Goal: Task Accomplishment & Management: Use online tool/utility

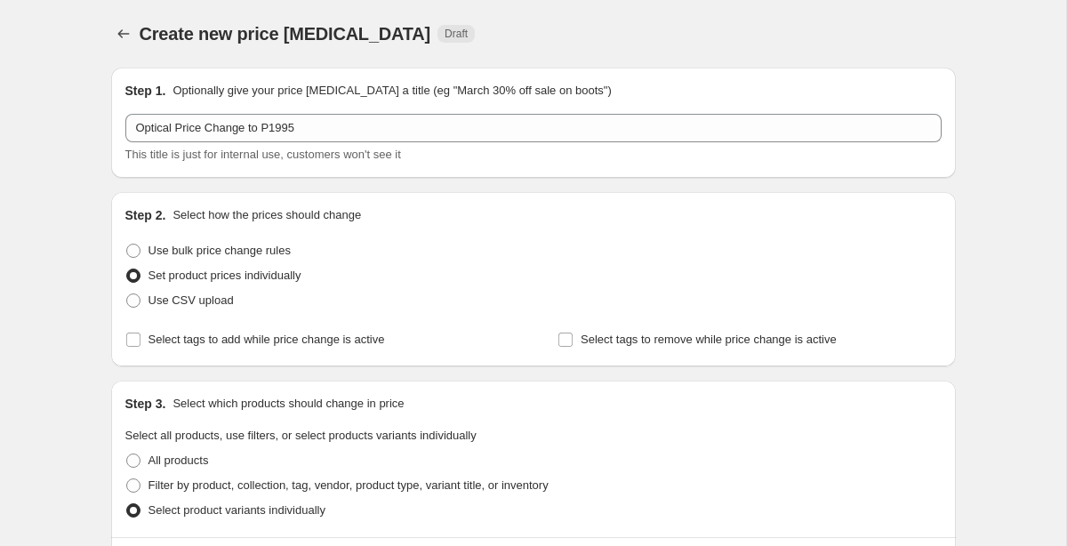
scroll to position [337, 0]
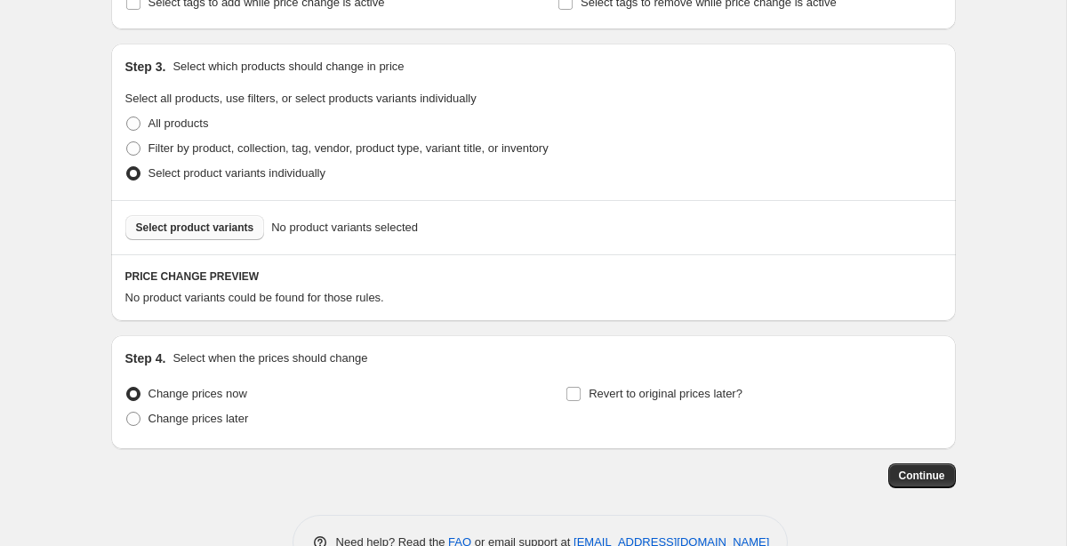
click at [237, 228] on span "Select product variants" at bounding box center [195, 227] width 118 height 14
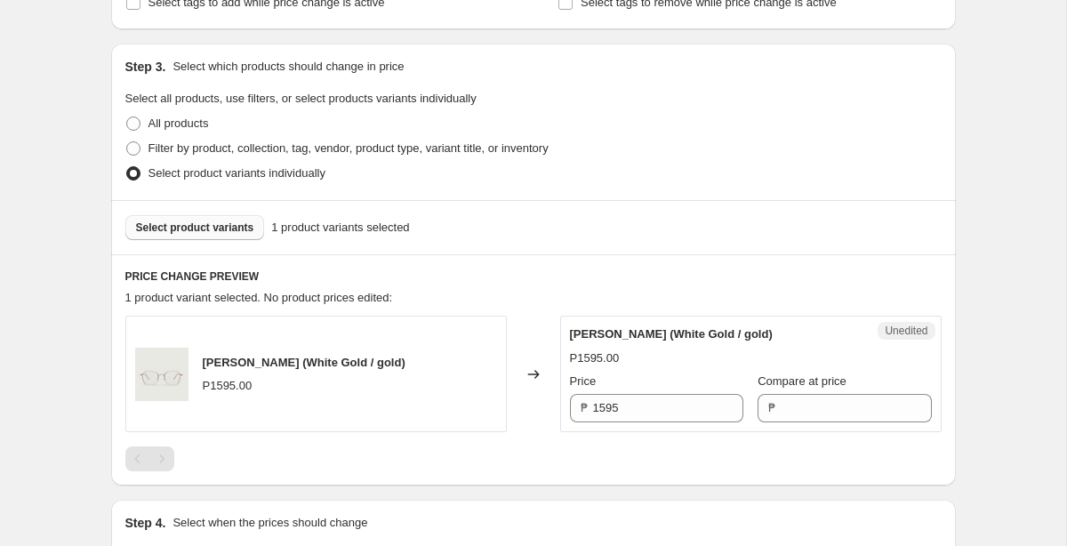
click at [192, 226] on span "Select product variants" at bounding box center [195, 227] width 118 height 14
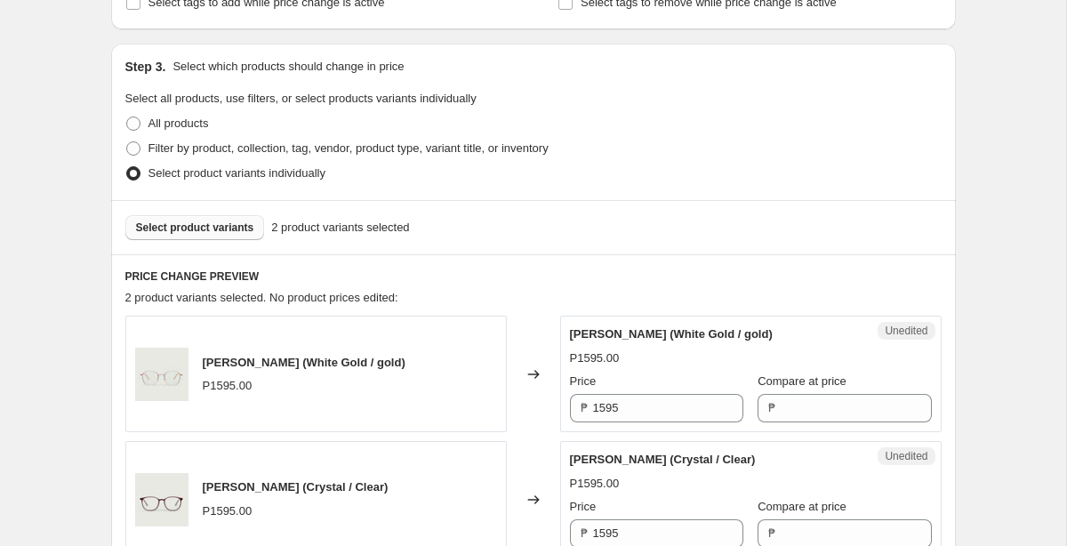
click at [240, 237] on button "Select product variants" at bounding box center [195, 227] width 140 height 25
click at [244, 235] on button "Select product variants" at bounding box center [195, 227] width 140 height 25
click at [195, 228] on span "Select product variants" at bounding box center [195, 227] width 118 height 14
click at [228, 220] on button "Select product variants" at bounding box center [195, 227] width 140 height 25
click at [238, 230] on span "Select product variants" at bounding box center [195, 227] width 118 height 14
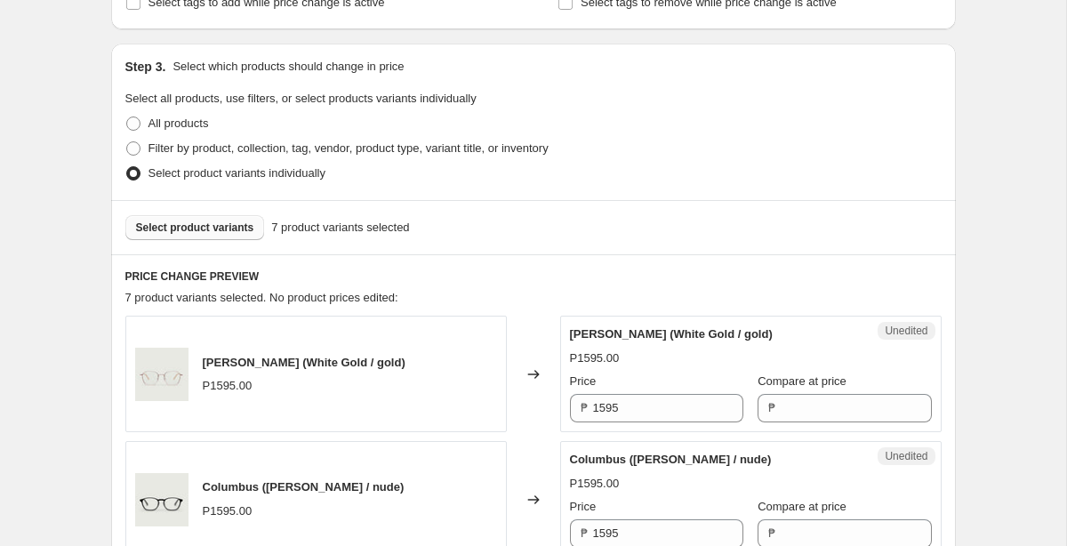
click at [214, 231] on span "Select product variants" at bounding box center [195, 227] width 118 height 14
click at [181, 227] on span "Select product variants" at bounding box center [195, 227] width 118 height 14
click at [252, 221] on span "Select product variants" at bounding box center [195, 227] width 118 height 14
click at [174, 224] on span "Select product variants" at bounding box center [195, 227] width 118 height 14
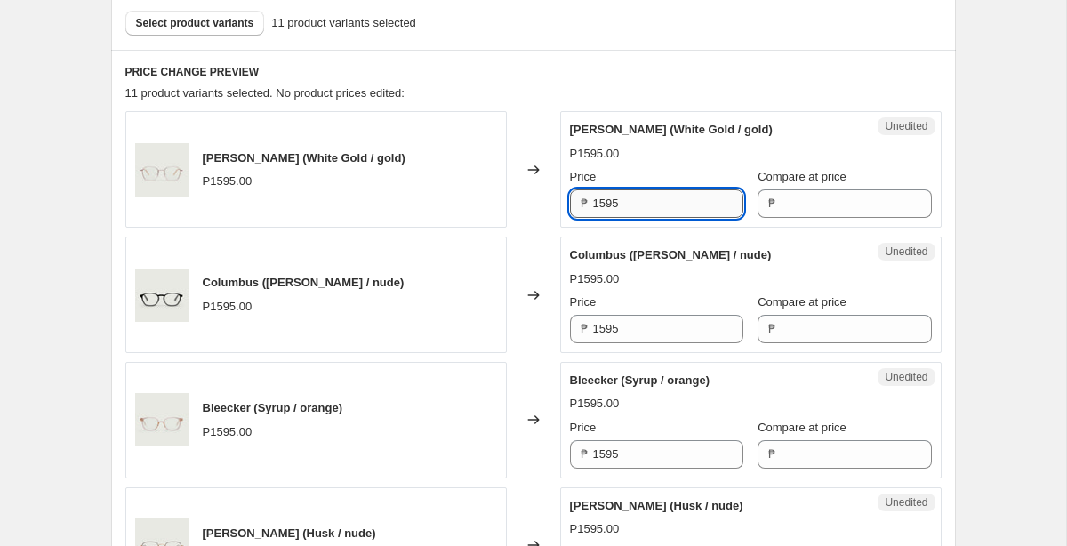
click at [599, 196] on input "1595" at bounding box center [668, 203] width 150 height 28
type input "1995"
click at [712, 164] on div "[PERSON_NAME] (White Gold / gold) P1595.00 Price ₱ 1995 Compare at price ₱" at bounding box center [751, 169] width 362 height 97
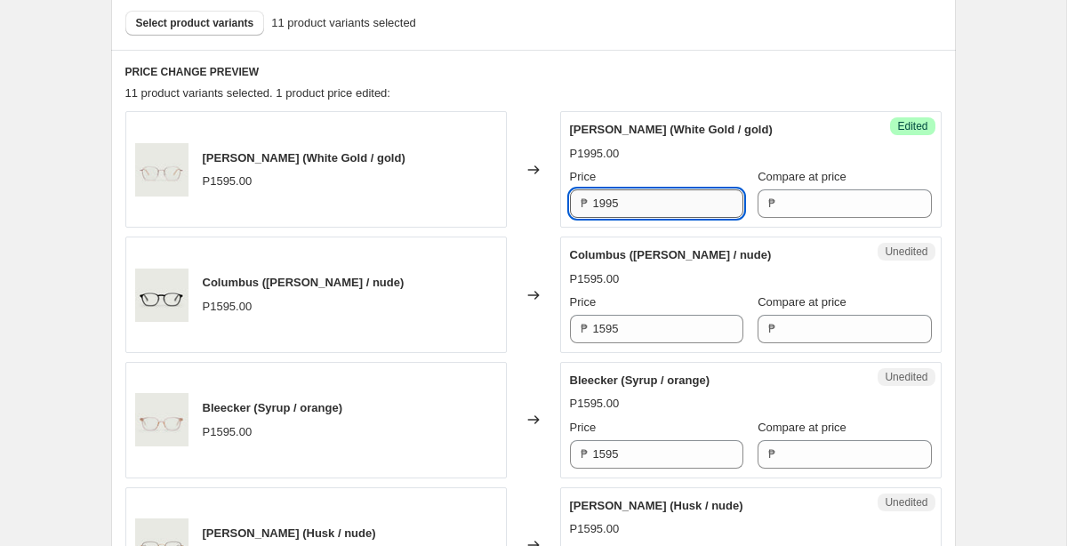
click at [669, 196] on input "1995" at bounding box center [668, 203] width 150 height 28
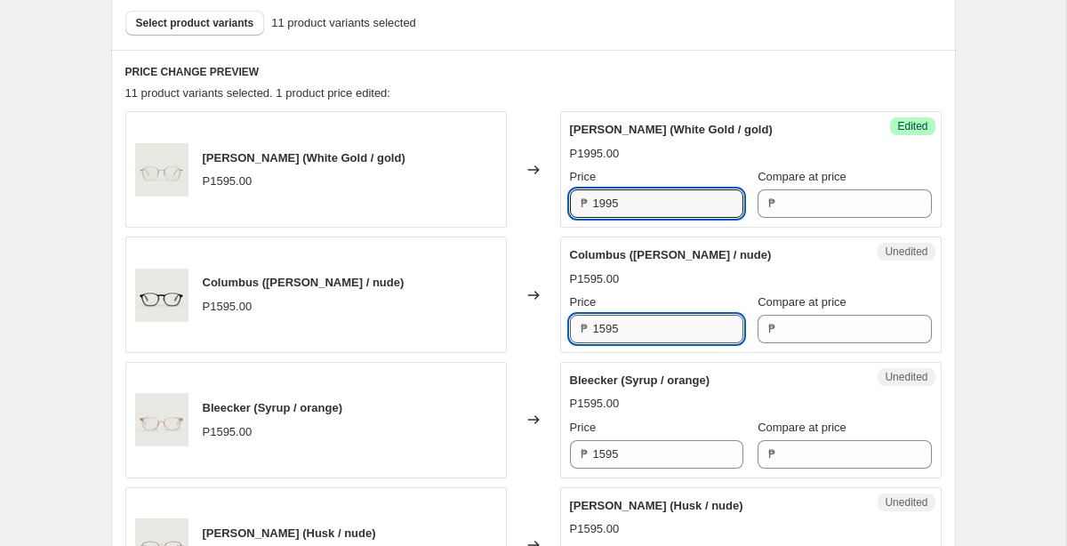
click at [642, 330] on input "1595" at bounding box center [668, 329] width 150 height 28
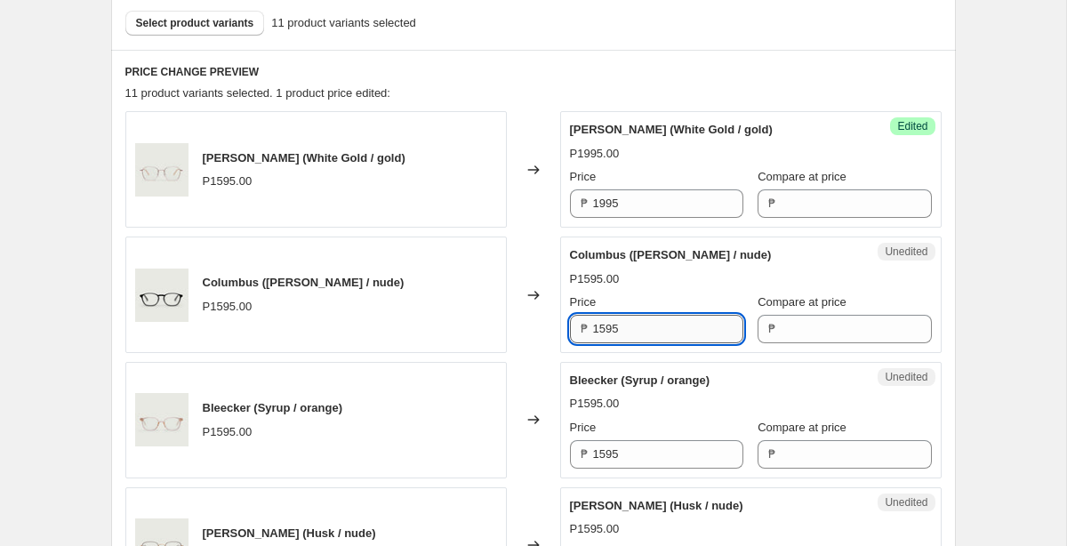
click at [642, 330] on input "1595" at bounding box center [668, 329] width 150 height 28
paste input "1995"
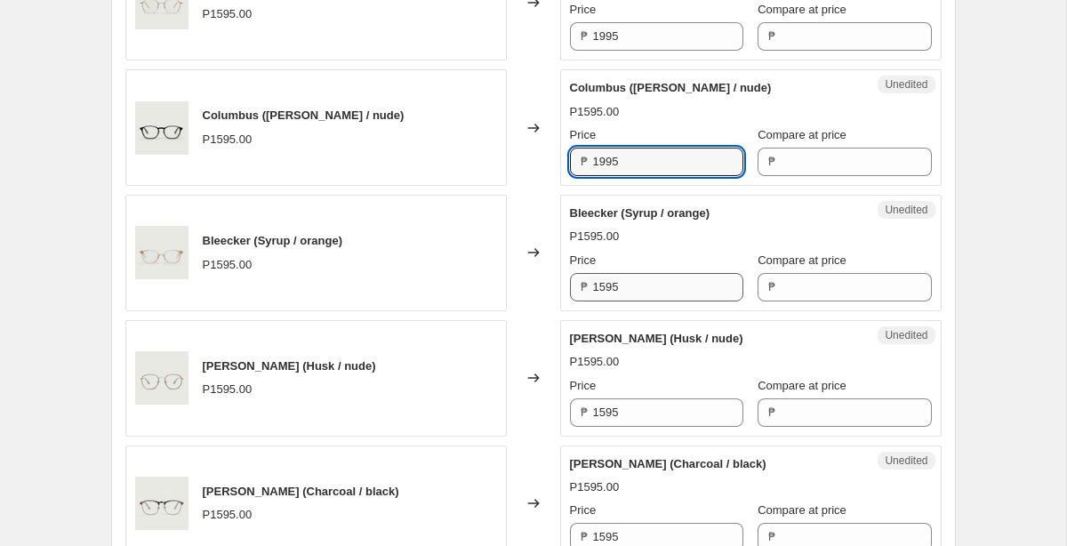
type input "1995"
click at [652, 300] on input "1595" at bounding box center [668, 287] width 150 height 28
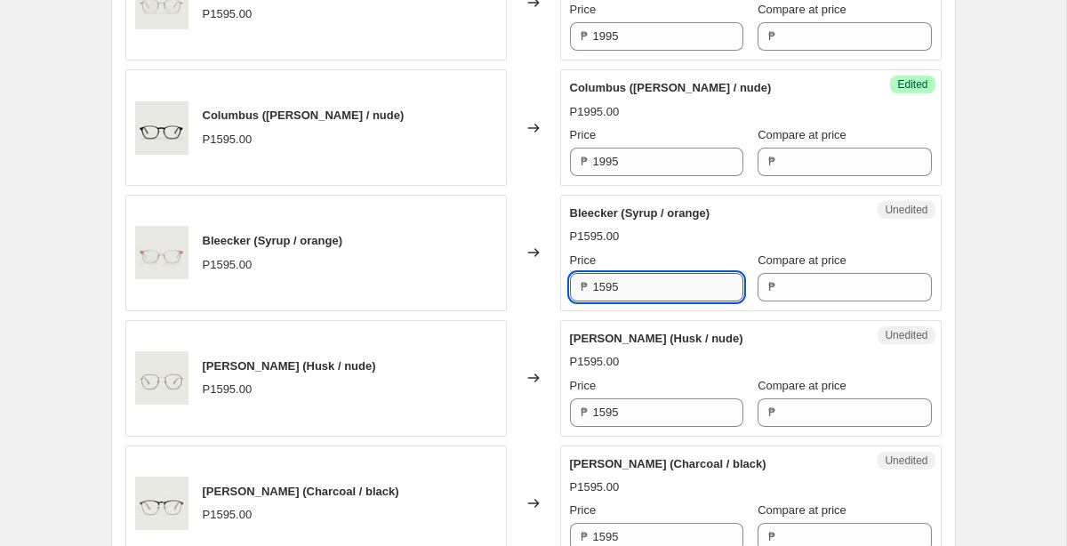
click at [652, 300] on input "1595" at bounding box center [668, 287] width 150 height 28
paste input "1995"
type input "1995"
click at [644, 425] on input "1595" at bounding box center [668, 412] width 150 height 28
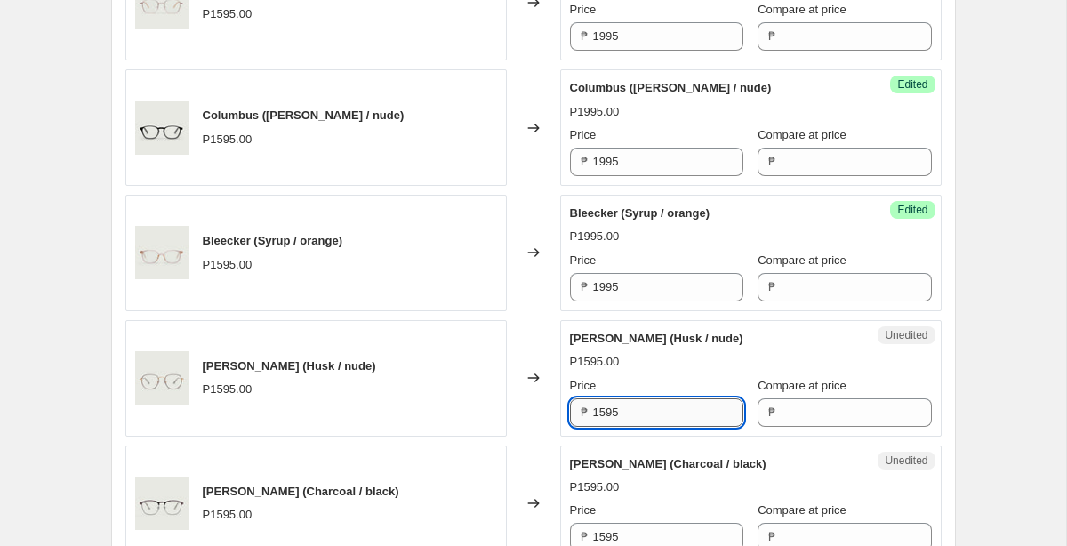
click at [644, 425] on input "1595" at bounding box center [668, 412] width 150 height 28
paste input "1995"
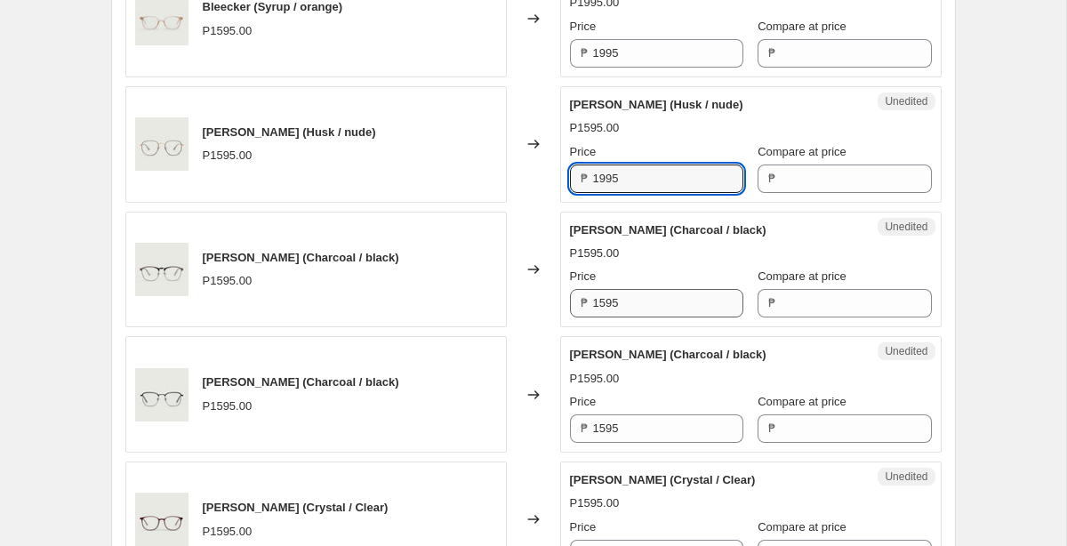
type input "1995"
click at [658, 300] on input "1595" at bounding box center [668, 303] width 150 height 28
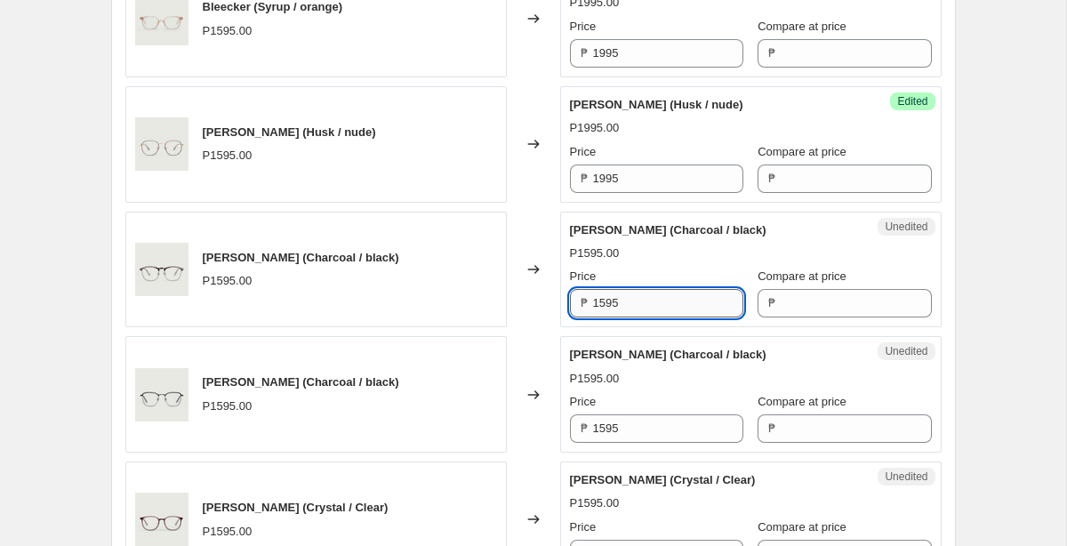
click at [658, 300] on input "1595" at bounding box center [668, 303] width 150 height 28
paste input "1995"
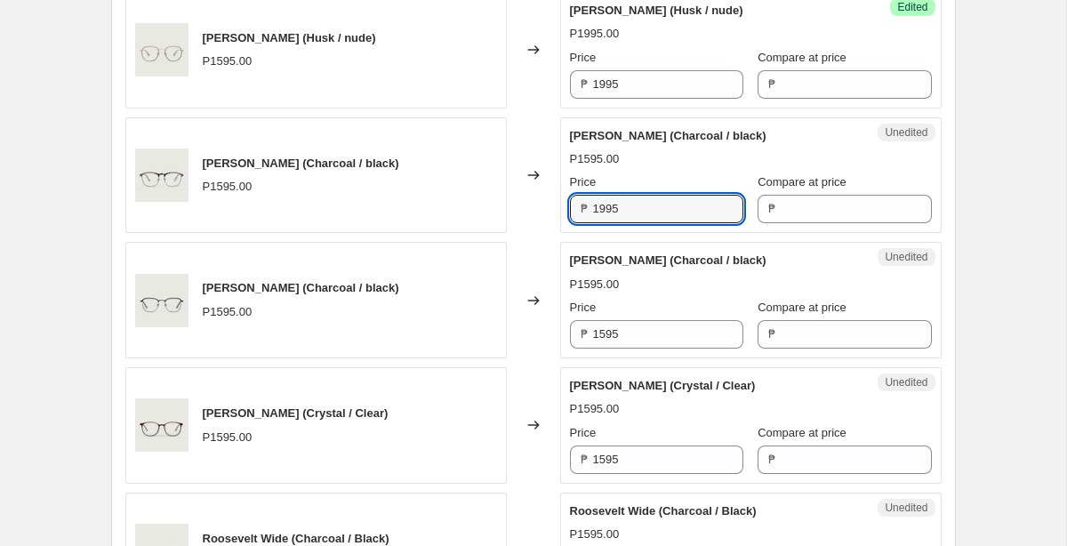
scroll to position [1045, 0]
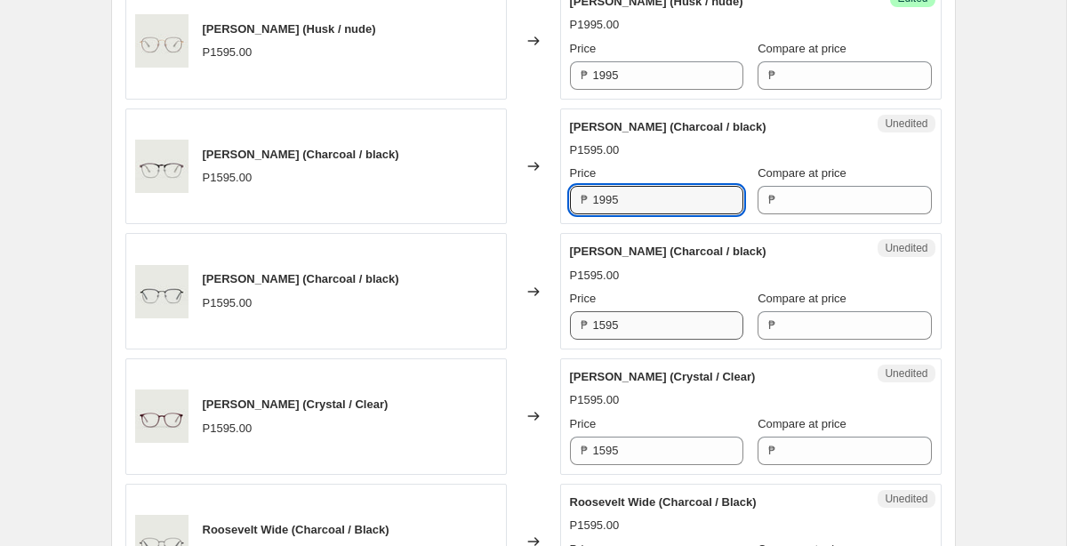
type input "1995"
click at [654, 317] on input "1595" at bounding box center [668, 325] width 150 height 28
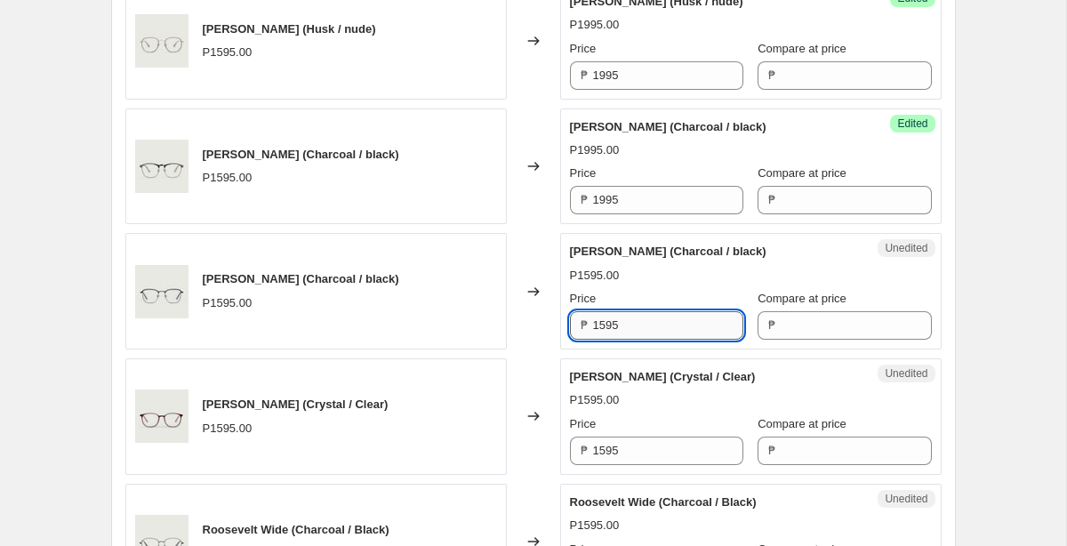
click at [654, 317] on input "1595" at bounding box center [668, 325] width 150 height 28
paste input "1995"
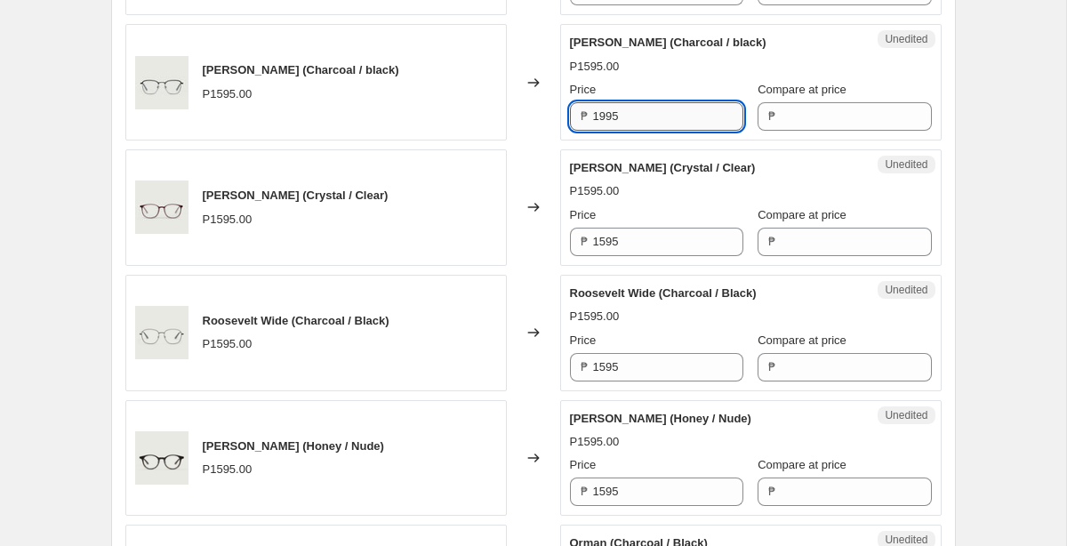
scroll to position [1263, 0]
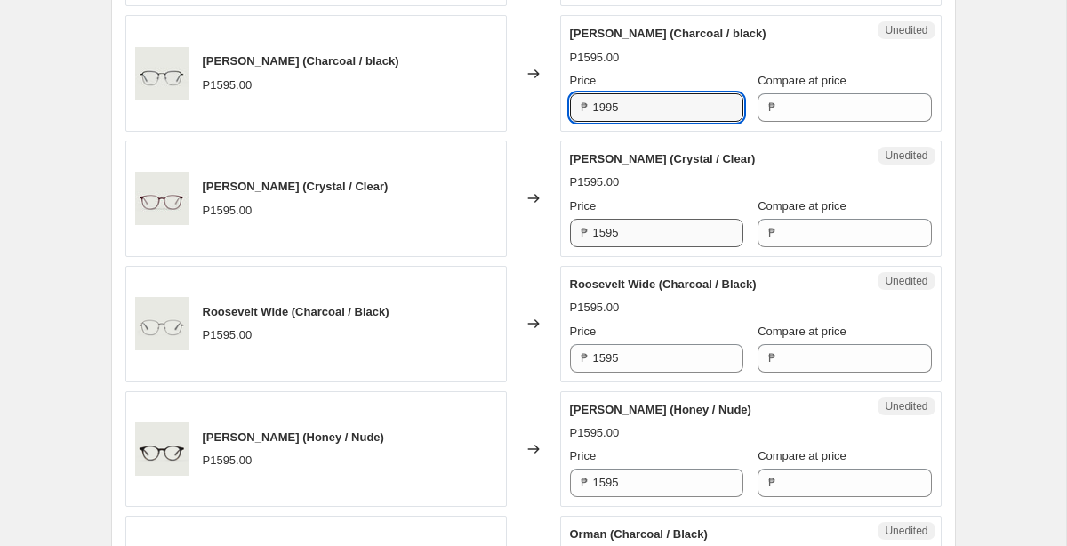
type input "1995"
click at [645, 232] on input "1595" at bounding box center [668, 233] width 150 height 28
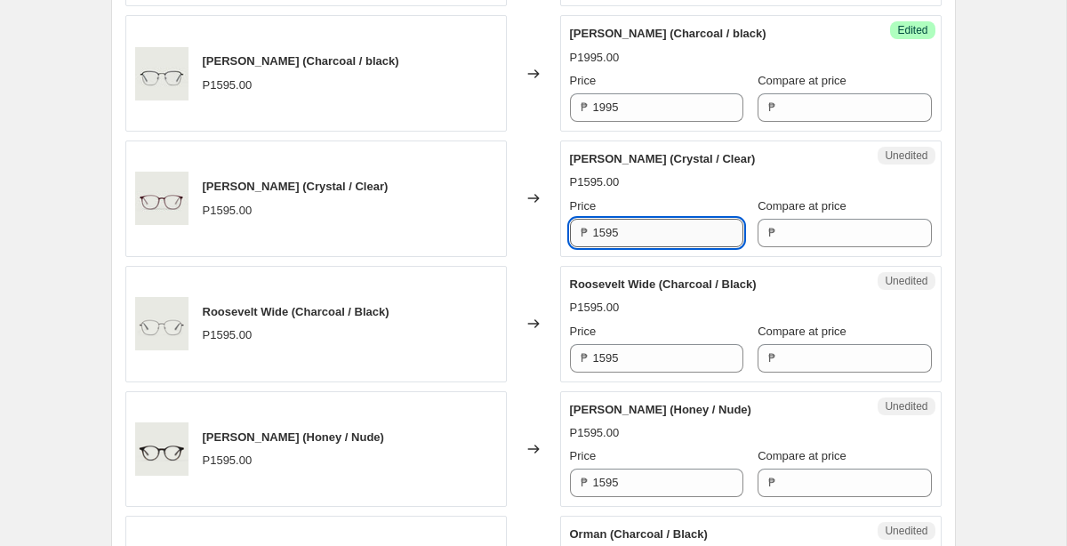
click at [645, 232] on input "1595" at bounding box center [668, 233] width 150 height 28
paste input "1995"
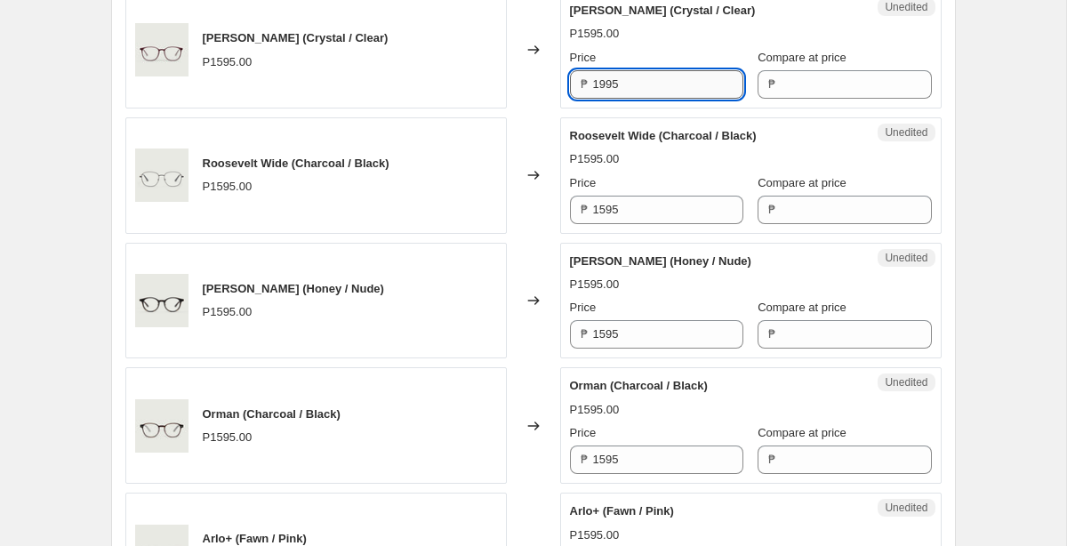
scroll to position [1414, 0]
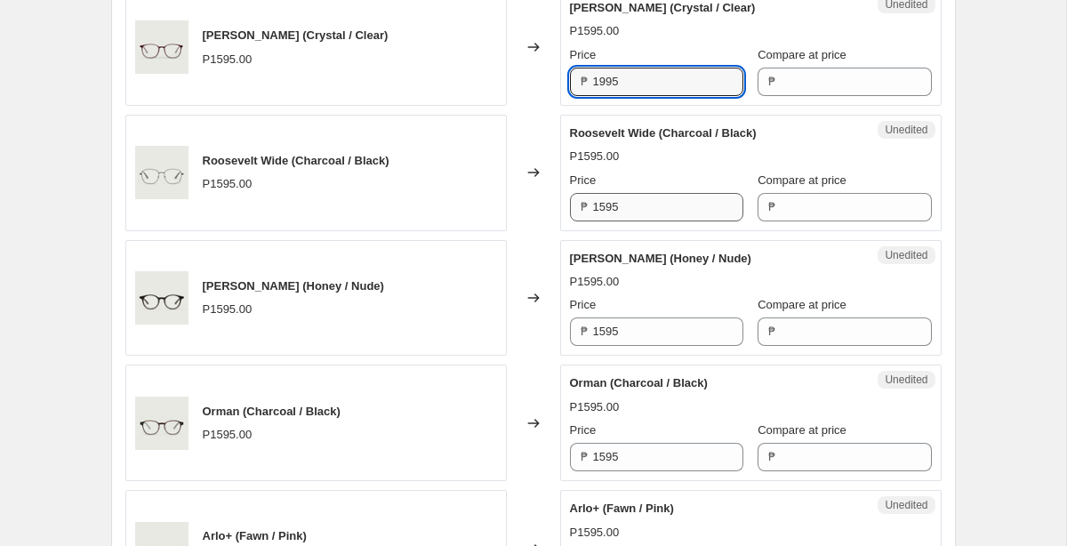
type input "1995"
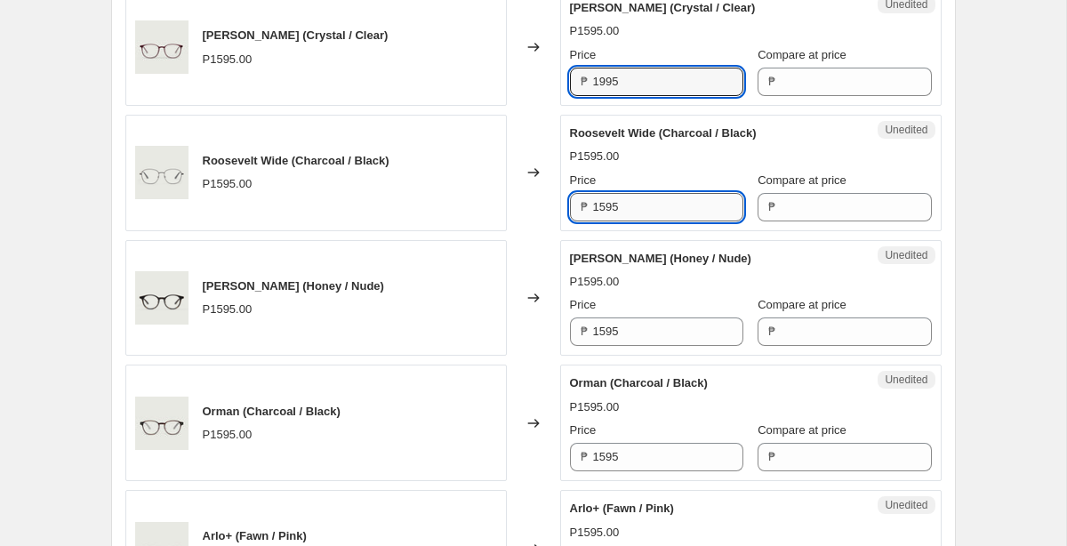
click at [639, 212] on input "1595" at bounding box center [668, 207] width 150 height 28
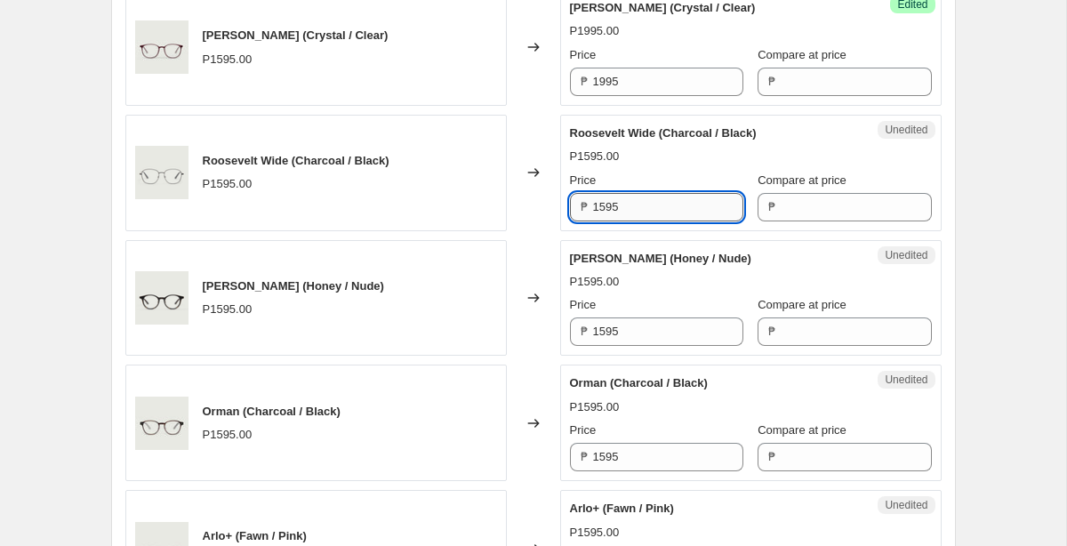
click at [639, 212] on input "1595" at bounding box center [668, 207] width 150 height 28
paste input "1995"
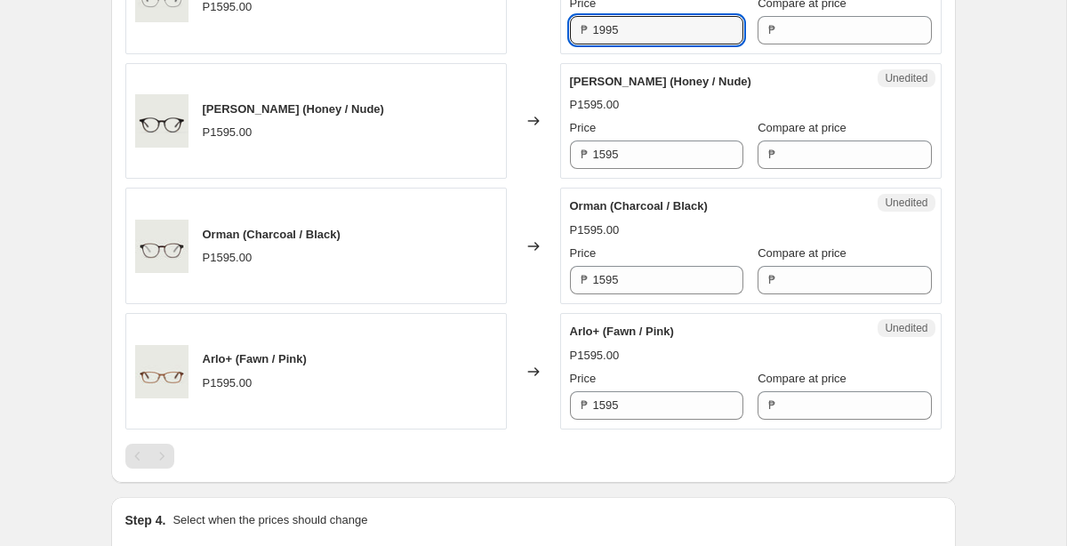
scroll to position [1597, 0]
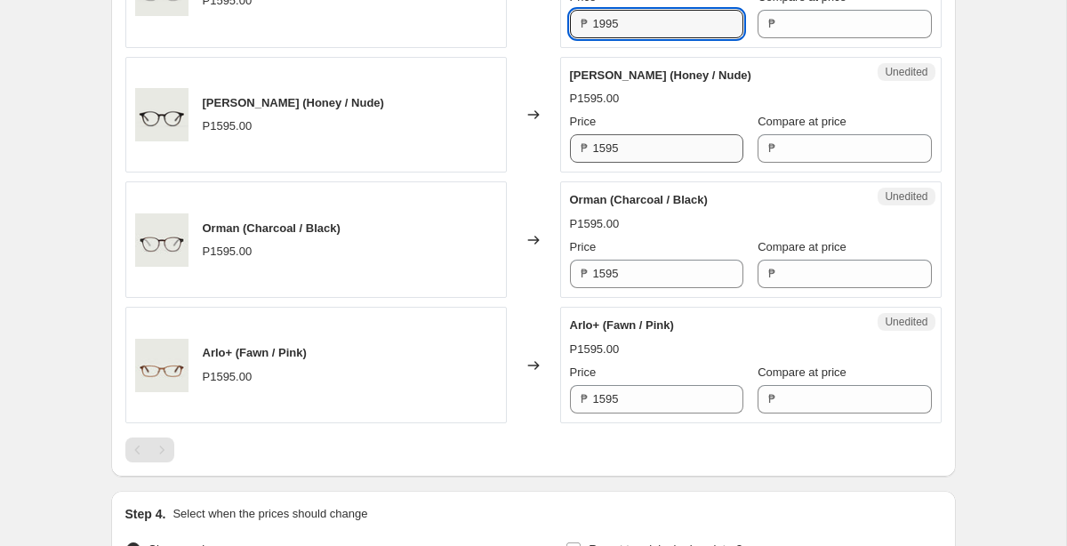
type input "1995"
click at [638, 161] on input "1595" at bounding box center [668, 148] width 150 height 28
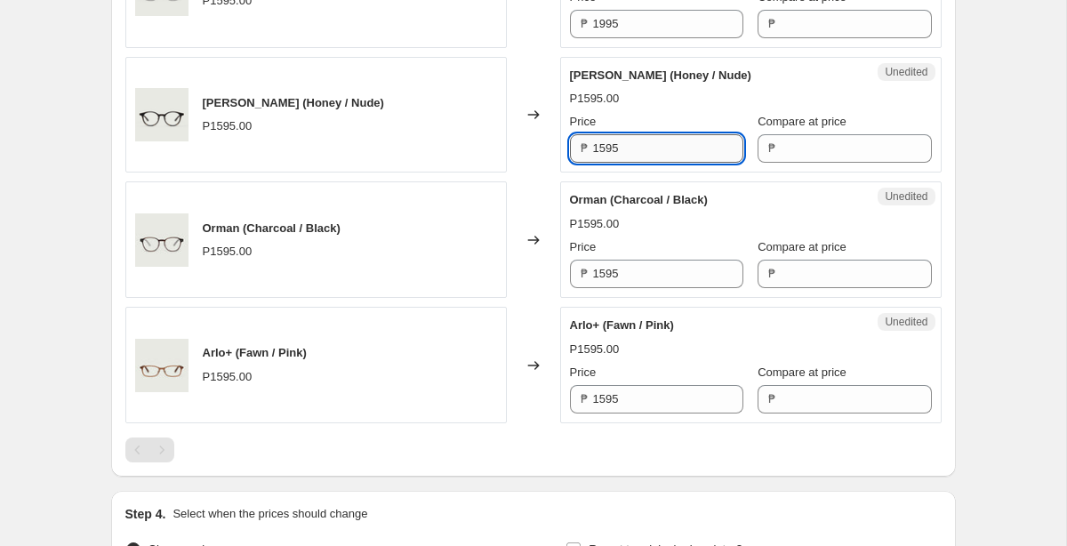
click at [638, 161] on input "1595" at bounding box center [668, 148] width 150 height 28
paste input "1995"
type input "1995"
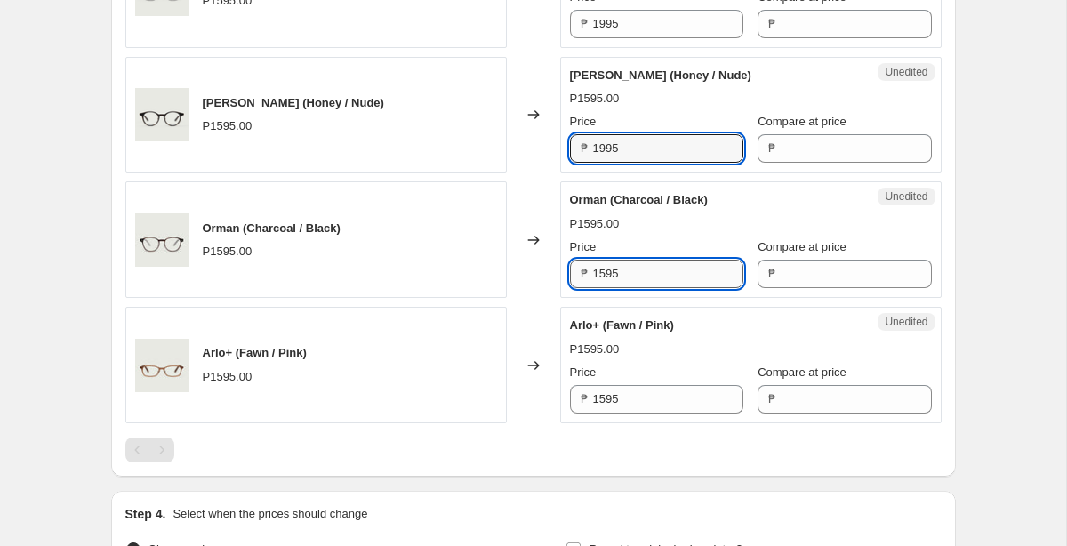
click at [657, 278] on input "1595" at bounding box center [668, 274] width 150 height 28
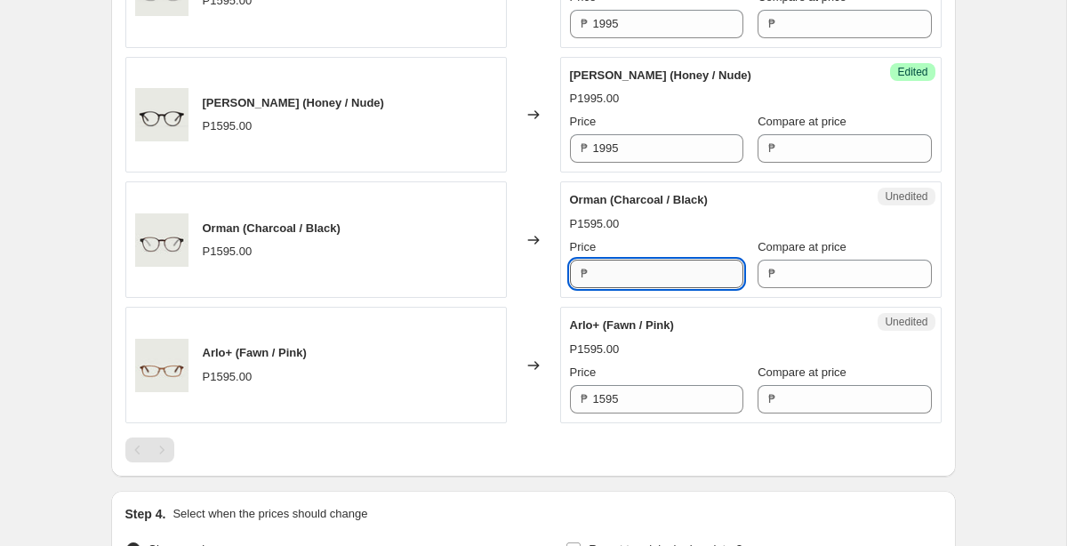
paste input "1995"
type input "1995"
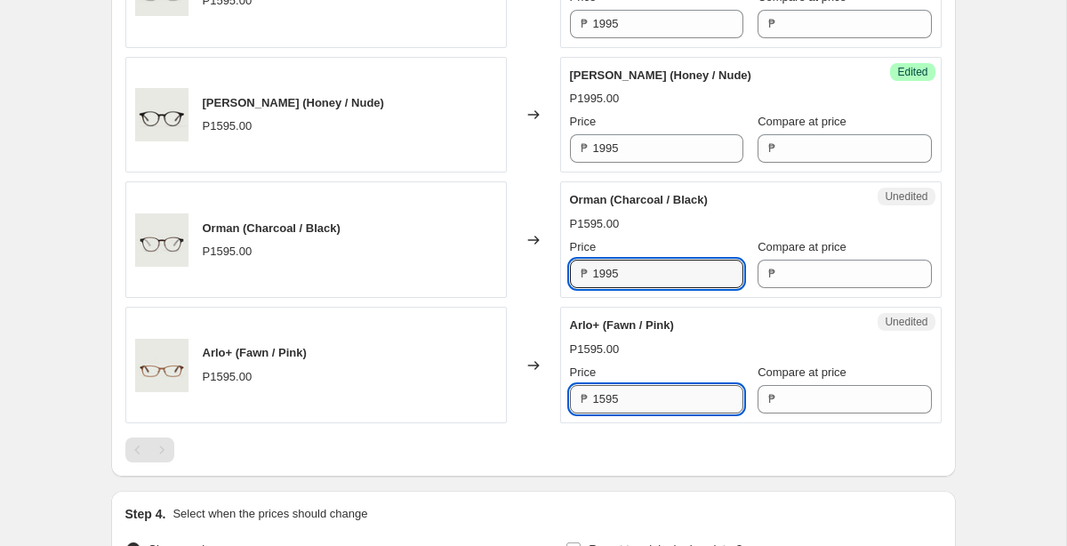
click at [666, 385] on input "1595" at bounding box center [668, 399] width 150 height 28
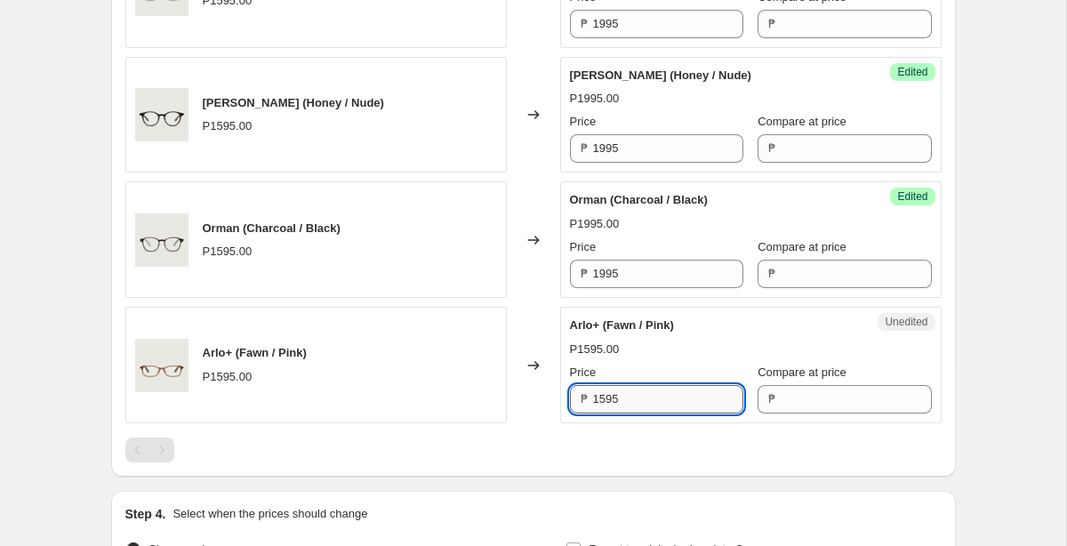
click at [666, 391] on input "1595" at bounding box center [668, 399] width 150 height 28
type input "159"
click at [666, 391] on input "159" at bounding box center [668, 399] width 150 height 28
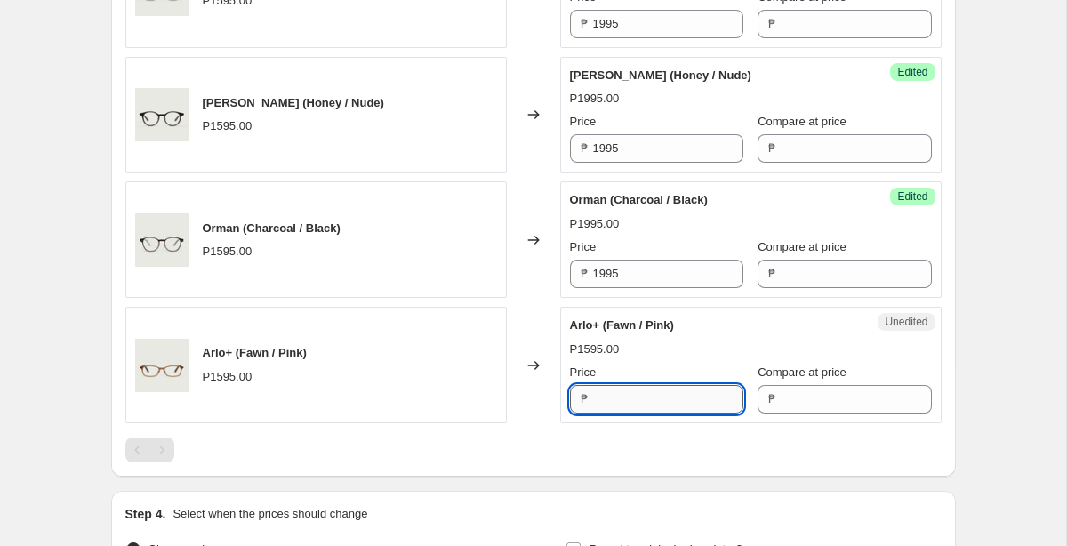
paste input "1995"
type input "1995"
click at [676, 447] on div at bounding box center [533, 449] width 816 height 25
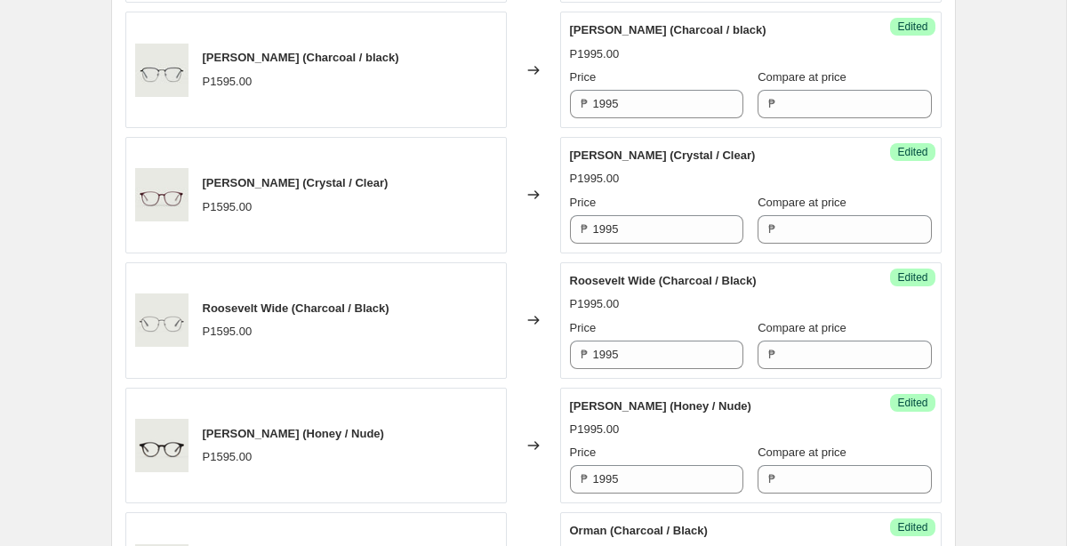
scroll to position [1804, 0]
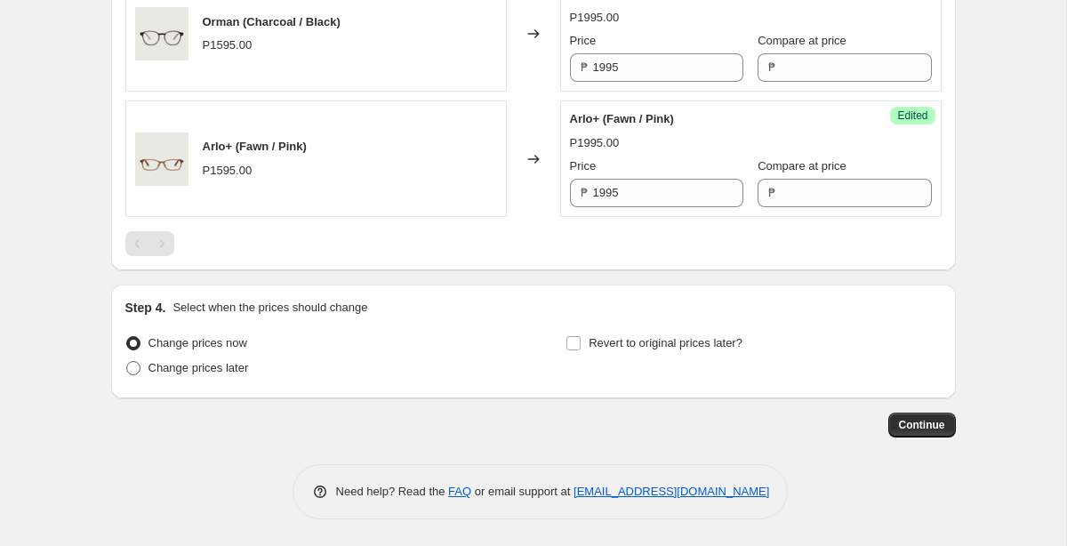
click at [204, 366] on span "Change prices later" at bounding box center [198, 367] width 100 height 13
click at [127, 362] on input "Change prices later" at bounding box center [126, 361] width 1 height 1
radio input "true"
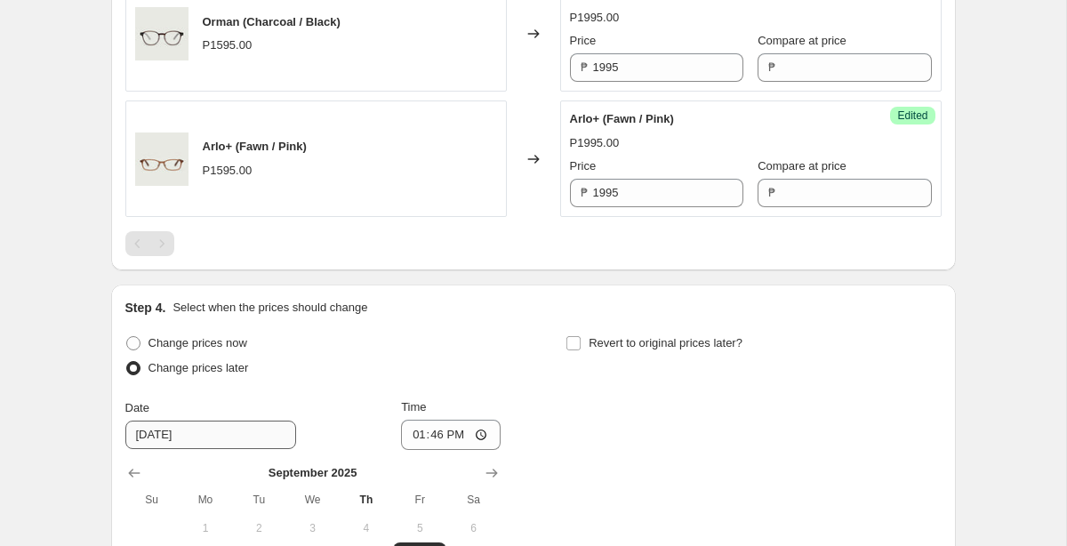
scroll to position [1860, 0]
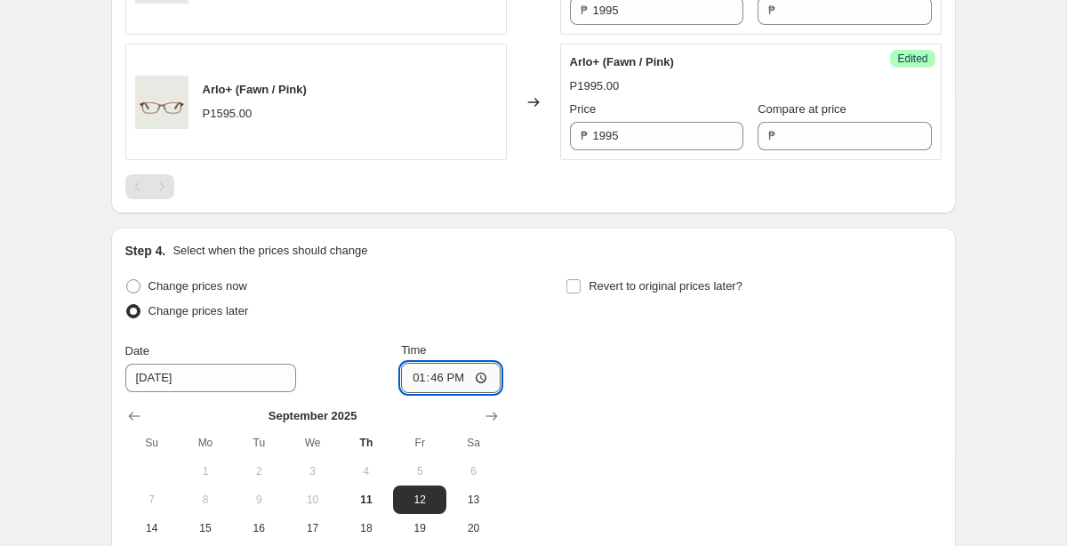
click at [482, 377] on input "13:46" at bounding box center [451, 378] width 100 height 30
click at [620, 361] on div "Change prices now Change prices later Date [DATE] Time 00:00 [DATE] Su Mo Tu We…" at bounding box center [533, 436] width 816 height 325
type input "00:00"
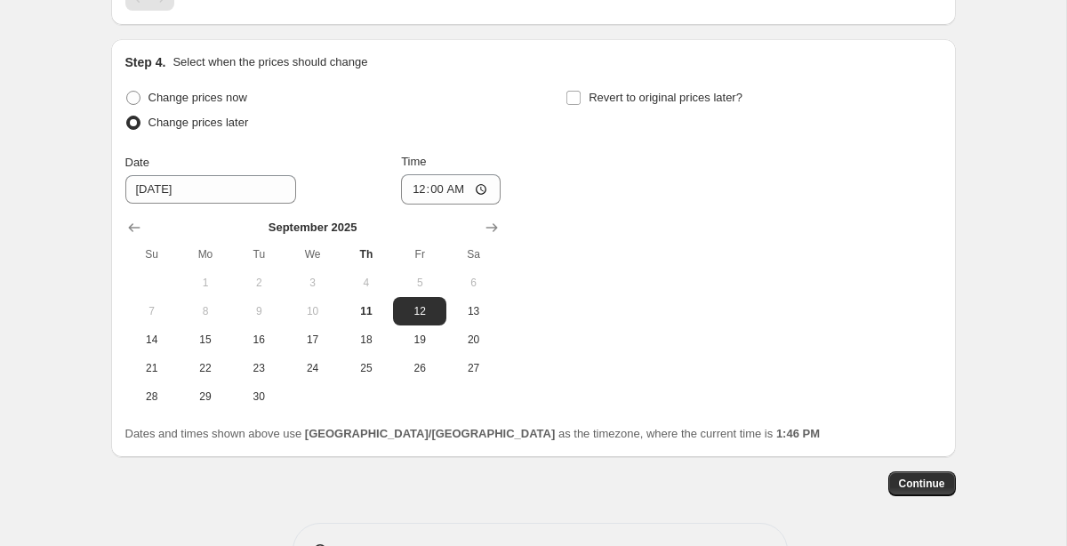
scroll to position [2108, 0]
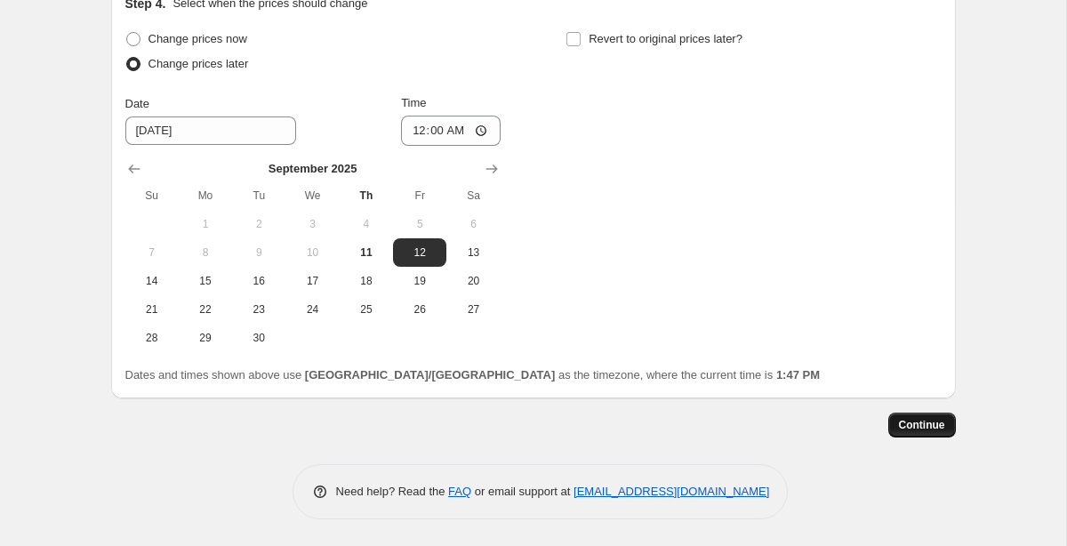
click at [940, 428] on span "Continue" at bounding box center [922, 425] width 46 height 14
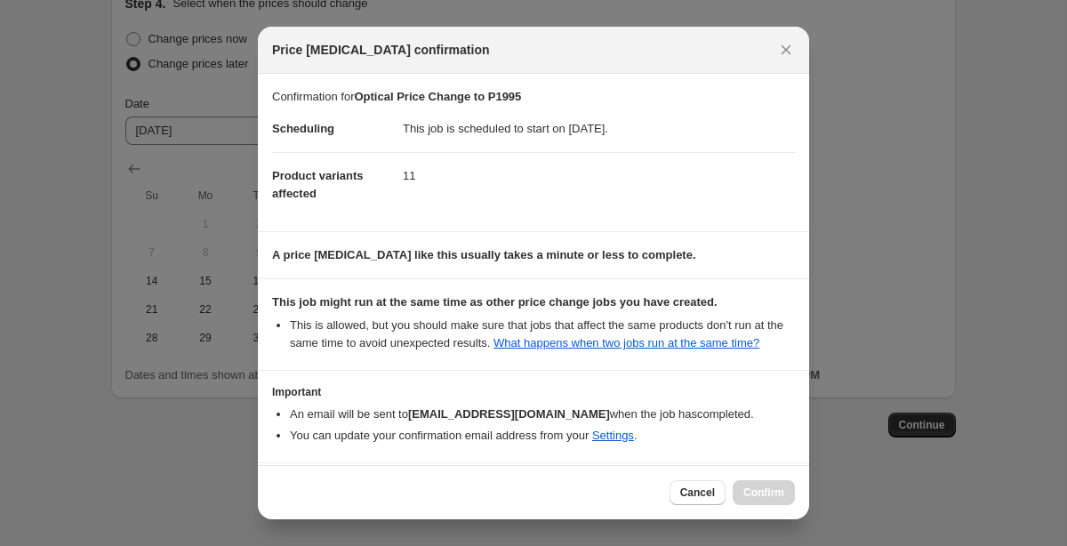
scroll to position [87, 0]
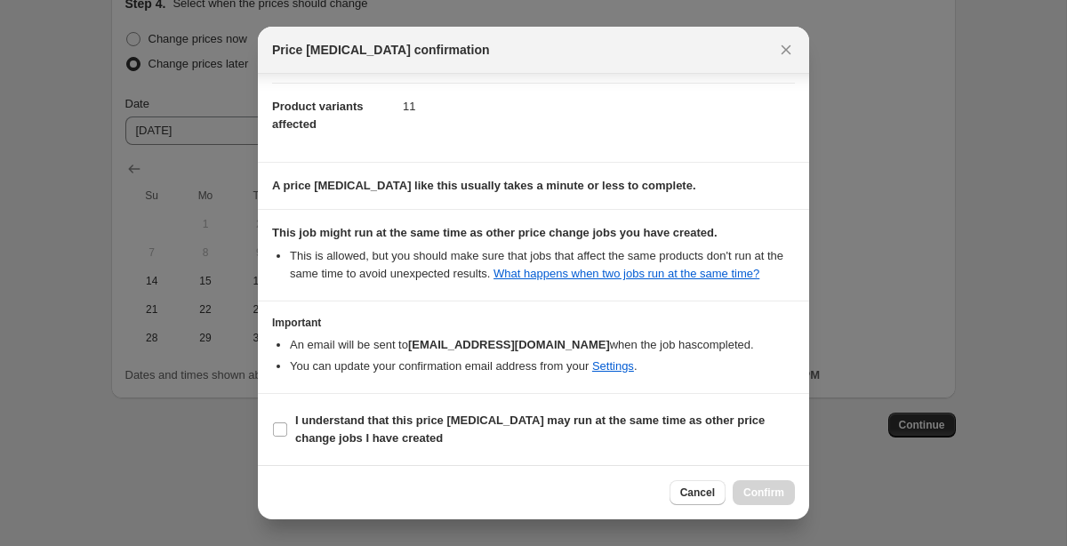
click at [260, 435] on section "I understand that this price [MEDICAL_DATA] may run at the same time as other p…" at bounding box center [533, 429] width 551 height 71
click at [283, 431] on input "I understand that this price [MEDICAL_DATA] may run at the same time as other p…" at bounding box center [280, 429] width 14 height 14
checkbox input "true"
click at [765, 496] on span "Confirm" at bounding box center [763, 492] width 41 height 14
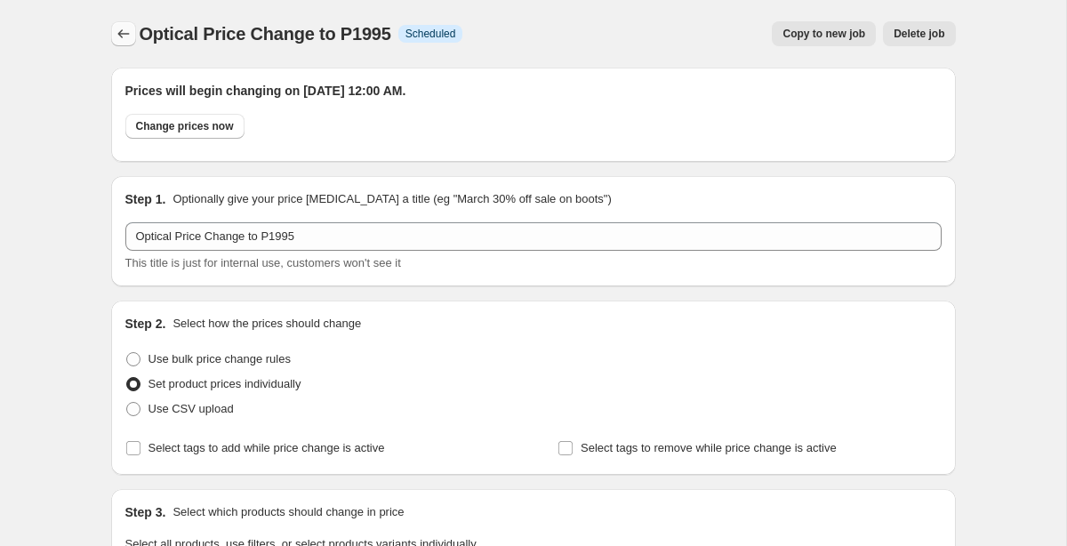
click at [120, 31] on icon "Price change jobs" at bounding box center [123, 33] width 12 height 9
